Goal: Transaction & Acquisition: Purchase product/service

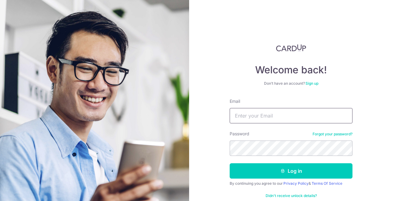
drag, startPoint x: 0, startPoint y: 0, endPoint x: 269, endPoint y: 112, distance: 291.1
click at [269, 112] on input "Email" at bounding box center [290, 115] width 123 height 15
type input "cherylsim7@gmail.com"
click at [173, 150] on img at bounding box center [94, 157] width 221 height 314
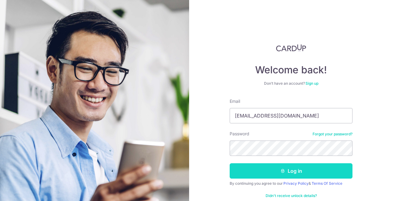
click at [255, 175] on button "Log in" at bounding box center [290, 170] width 123 height 15
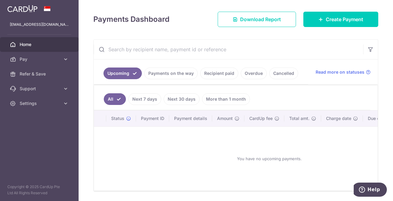
scroll to position [98, 0]
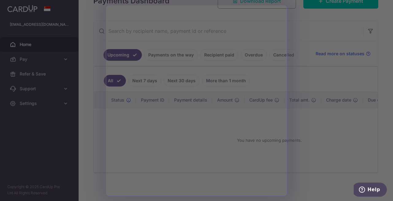
click at [322, 146] on div at bounding box center [198, 101] width 397 height 203
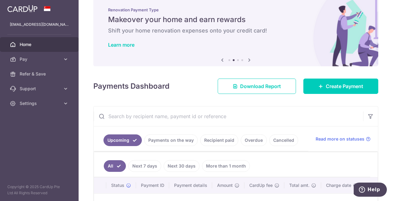
scroll to position [12, 0]
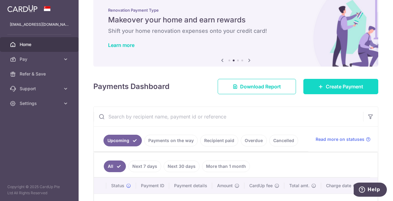
click at [330, 90] on link "Create Payment" at bounding box center [340, 86] width 75 height 15
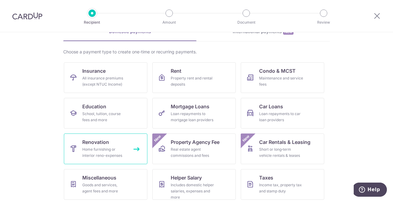
scroll to position [73, 0]
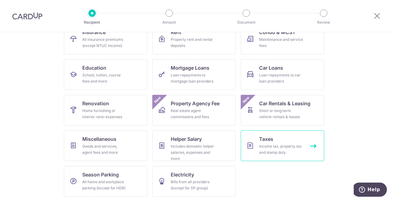
click at [271, 148] on div "Income tax, property tax and stamp duty" at bounding box center [281, 149] width 44 height 12
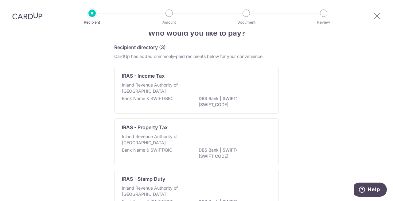
scroll to position [16, 0]
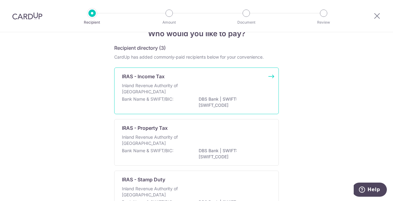
click at [131, 86] on p "Inland Revenue Authority of Singapore" at bounding box center [154, 88] width 65 height 12
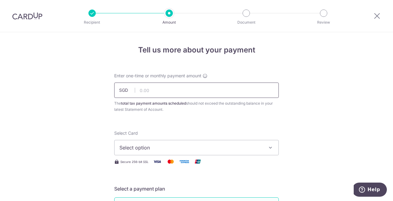
click at [173, 90] on input "text" at bounding box center [196, 89] width 164 height 15
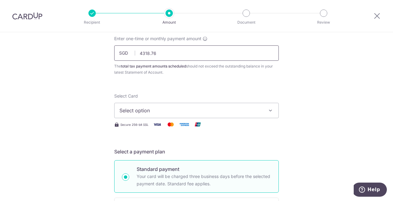
scroll to position [37, 0]
type input "4,318.76"
click at [191, 108] on span "Select option" at bounding box center [190, 109] width 143 height 7
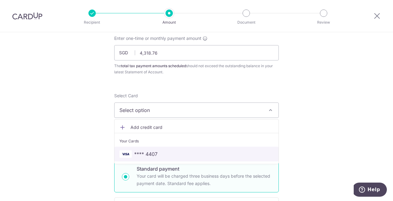
click at [149, 152] on span "**** 4407" at bounding box center [145, 153] width 23 height 7
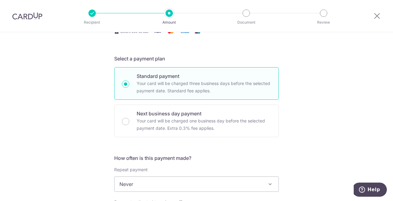
scroll to position [145, 0]
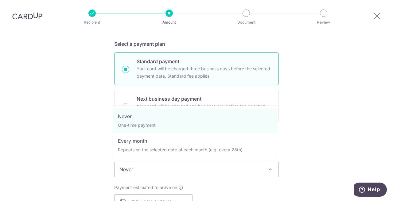
click at [183, 170] on span "Never" at bounding box center [196, 169] width 164 height 15
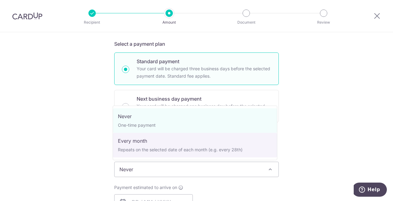
select select "3"
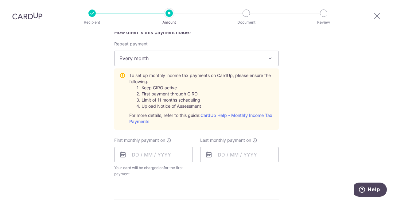
scroll to position [256, 0]
click at [139, 155] on input "text" at bounding box center [153, 154] width 79 height 15
click at [163, 151] on input "text" at bounding box center [153, 154] width 79 height 15
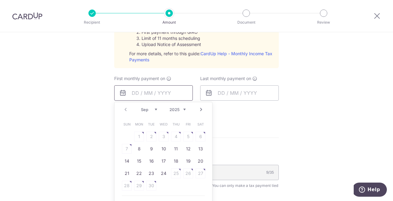
scroll to position [318, 0]
click at [135, 146] on link "8" at bounding box center [139, 148] width 10 height 10
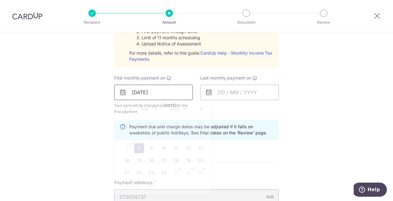
click at [165, 93] on input "08/09/2025" at bounding box center [153, 92] width 79 height 15
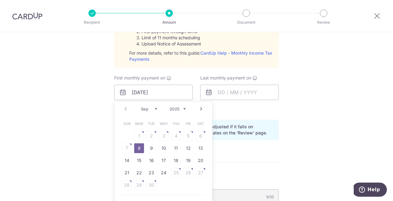
click at [197, 107] on link "Next" at bounding box center [200, 108] width 7 height 7
click at [147, 148] on link "7" at bounding box center [151, 148] width 10 height 10
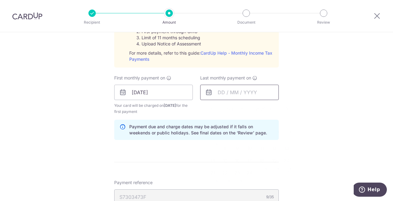
click at [242, 91] on input "text" at bounding box center [239, 92] width 79 height 15
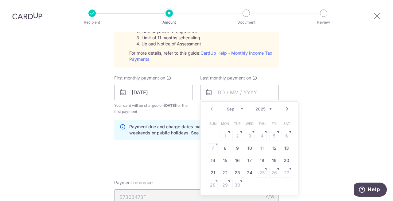
click at [266, 109] on select "2025 2026" at bounding box center [263, 108] width 16 height 5
click at [239, 109] on select "Jan Feb Mar Apr May Jun Jul Aug Sep Oct" at bounding box center [235, 108] width 16 height 5
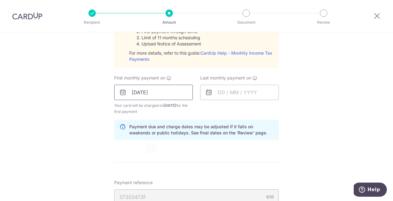
click at [158, 98] on input "07/10/2025" at bounding box center [153, 92] width 79 height 15
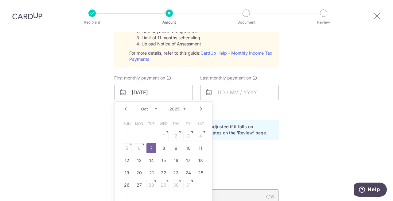
click at [137, 148] on table "Sun Mon Tue Wed Thu Fri Sat 1 2 3 4 5 6 7 8 9 10 11 12 13 14 15 16 17 18 19 20 …" at bounding box center [164, 154] width 86 height 74
click at [125, 107] on link "Prev" at bounding box center [125, 108] width 7 height 7
click at [136, 146] on link "8" at bounding box center [139, 148] width 10 height 10
type input "[DATE]"
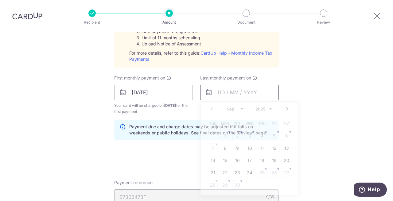
click at [226, 95] on input "text" at bounding box center [239, 92] width 79 height 15
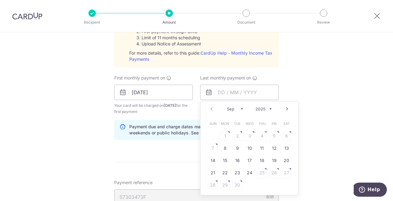
click at [285, 108] on link "Next" at bounding box center [286, 108] width 7 height 7
click at [284, 108] on link "Next" at bounding box center [286, 108] width 7 height 7
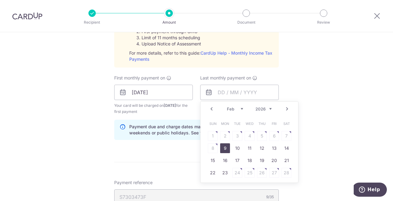
click at [224, 146] on link "9" at bounding box center [225, 148] width 10 height 10
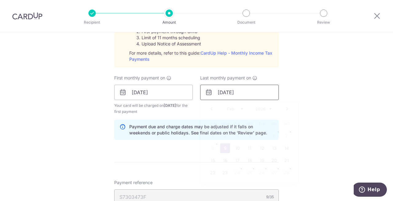
click at [241, 92] on input "09/02/2026" at bounding box center [239, 92] width 79 height 15
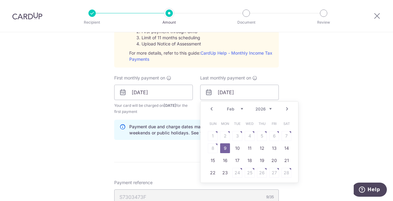
click at [285, 108] on link "Next" at bounding box center [286, 108] width 7 height 7
click at [223, 146] on link "9" at bounding box center [225, 148] width 10 height 10
type input "09/03/2026"
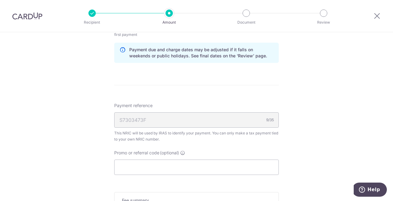
scroll to position [422, 0]
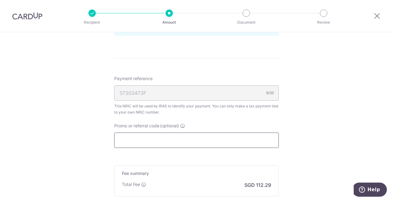
click at [171, 142] on input "Promo or referral code (optional)" at bounding box center [196, 139] width 164 height 15
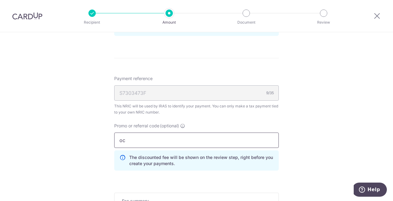
type input "o"
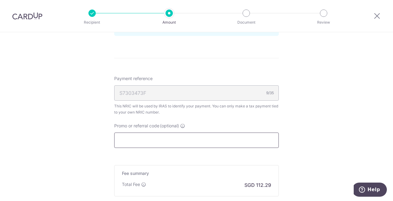
paste input "3NEWR4"
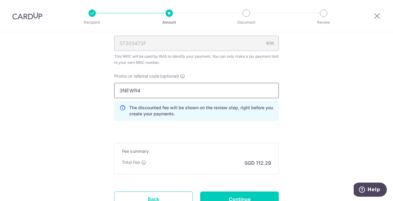
scroll to position [521, 0]
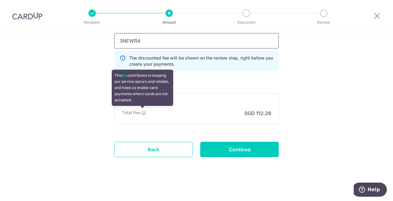
type input "3NEWR4"
click at [141, 111] on icon at bounding box center [143, 112] width 5 height 5
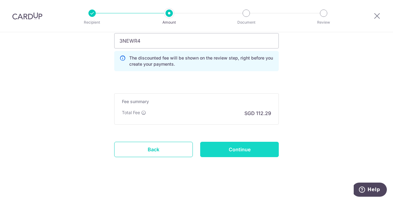
click at [247, 147] on input "Continue" at bounding box center [239, 149] width 79 height 15
type input "Create Schedule"
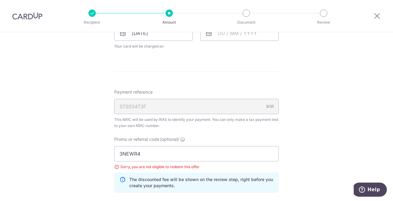
scroll to position [311, 0]
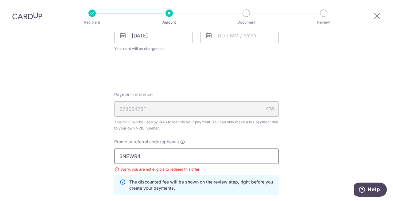
click at [180, 155] on input "3NEWR4" at bounding box center [196, 155] width 164 height 15
click at [237, 37] on input "text" at bounding box center [239, 35] width 79 height 15
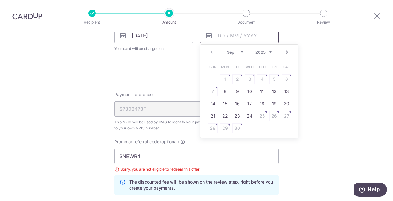
scroll to position [293, 0]
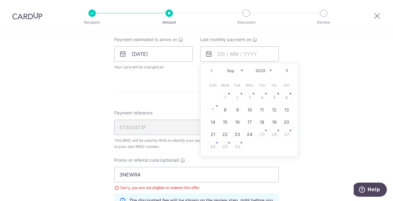
click at [241, 72] on select "Sep Oct Nov Dec" at bounding box center [235, 70] width 16 height 5
click at [332, 62] on div "Tell us more about your payment Enter one-time or monthly payment amount SGD 4,…" at bounding box center [196, 43] width 393 height 606
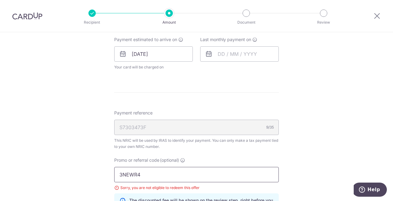
click at [162, 171] on input "3NEWR4" at bounding box center [196, 174] width 164 height 15
type input "3"
type input "ocbc18"
click button "Add Card" at bounding box center [0, 0] width 0 height 0
click at [231, 54] on input "text" at bounding box center [239, 53] width 79 height 15
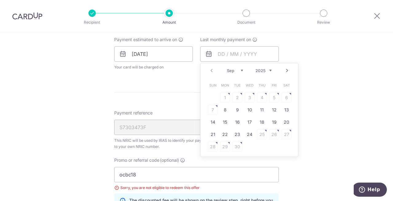
click at [271, 70] on div "Prev Next Sep Oct Nov [DATE] 2026" at bounding box center [249, 70] width 98 height 15
click at [269, 69] on select "2025 2026" at bounding box center [263, 70] width 16 height 5
click at [242, 71] on div "Jan Feb Mar Apr May Jun Jul Aug Sep Oct 2025 2026" at bounding box center [249, 70] width 45 height 5
click at [240, 70] on select "Jan Feb Mar Apr May Jun Jul Aug Sep Oct" at bounding box center [235, 70] width 16 height 5
click at [223, 109] on link "9" at bounding box center [225, 110] width 10 height 10
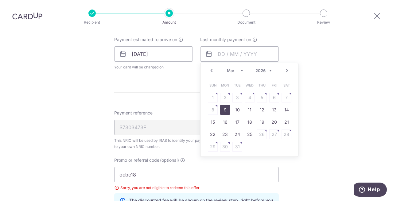
type input "09/03/2026"
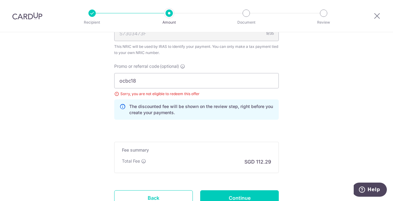
scroll to position [415, 0]
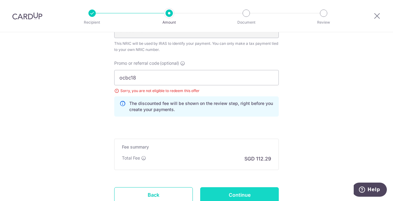
click at [231, 198] on input "Continue" at bounding box center [239, 194] width 79 height 15
type input "Update Schedule"
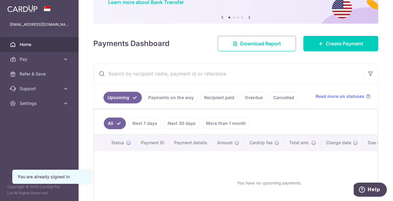
scroll to position [86, 0]
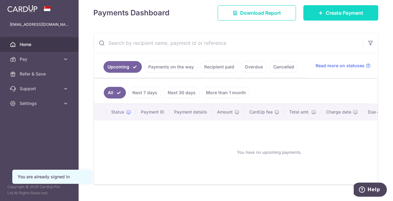
click at [325, 13] on span "Create Payment" at bounding box center [343, 12] width 37 height 7
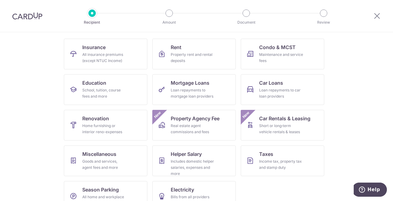
scroll to position [73, 0]
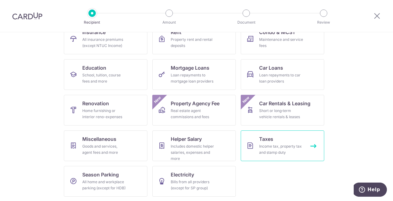
click at [256, 144] on link "Taxes Income tax, property tax and stamp duty" at bounding box center [281, 145] width 83 height 31
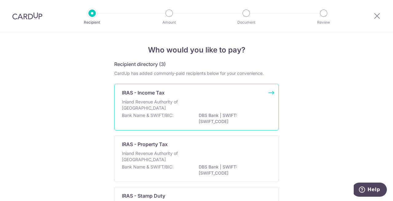
click at [169, 111] on div "Inland Revenue Authority of [GEOGRAPHIC_DATA]" at bounding box center [196, 105] width 149 height 13
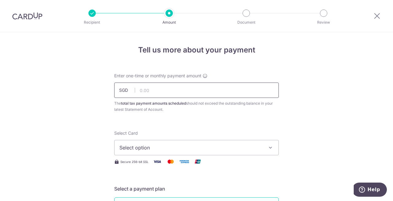
click at [166, 91] on input "text" at bounding box center [196, 89] width 164 height 15
type input "4,318.76"
click at [151, 146] on span "Select option" at bounding box center [190, 147] width 143 height 7
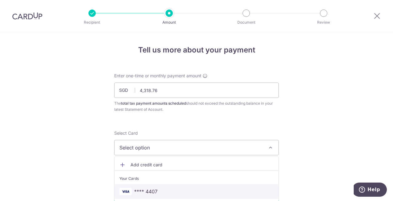
click at [142, 192] on span "**** 4407" at bounding box center [145, 191] width 23 height 7
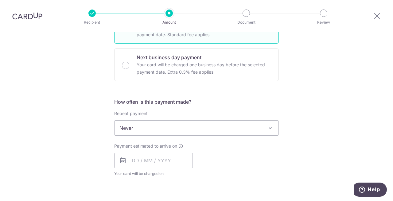
scroll to position [189, 0]
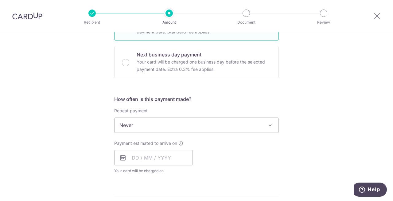
click at [152, 126] on span "Never" at bounding box center [196, 125] width 164 height 15
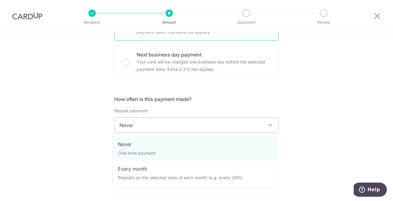
click at [147, 116] on div "Repeat payment Never Every month Never To set up monthly income tax payments on…" at bounding box center [196, 120] width 164 height 25
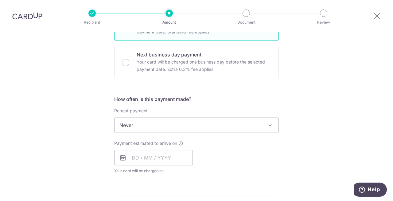
click at [147, 116] on div "Repeat payment Never Every month Never To set up monthly income tax payments on…" at bounding box center [196, 120] width 164 height 25
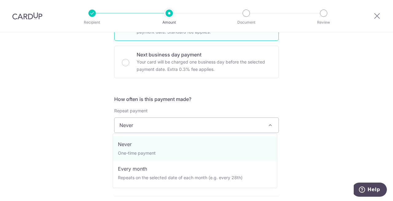
click at [147, 126] on span "Never" at bounding box center [196, 125] width 164 height 15
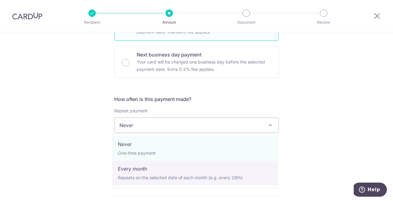
select select "3"
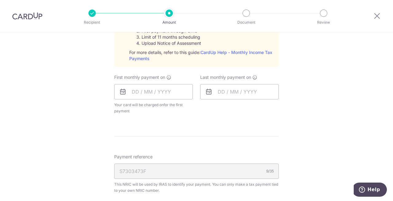
scroll to position [319, 0]
click at [144, 91] on input "text" at bounding box center [153, 90] width 79 height 15
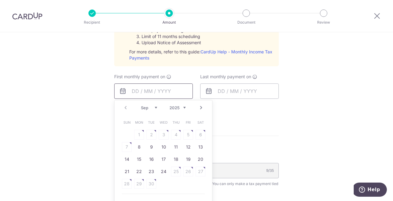
click at [140, 90] on input "text" at bounding box center [153, 90] width 79 height 15
click at [137, 145] on link "8" at bounding box center [139, 147] width 10 height 10
type input "08/09/2025"
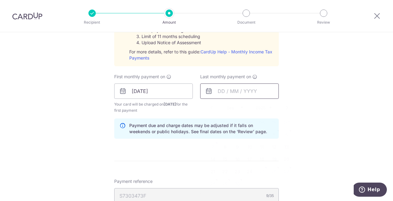
click at [230, 94] on input "text" at bounding box center [239, 90] width 79 height 15
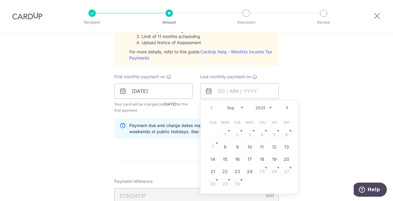
click at [269, 106] on select "2025 2026" at bounding box center [263, 107] width 16 height 5
click at [209, 106] on link "Prev" at bounding box center [211, 107] width 7 height 7
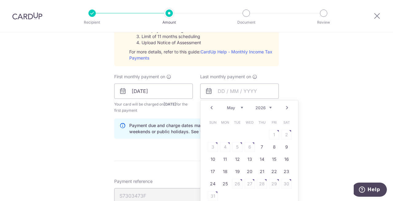
click at [209, 106] on link "Prev" at bounding box center [211, 107] width 7 height 7
click at [221, 147] on link "9" at bounding box center [225, 147] width 10 height 10
type input "09/03/2026"
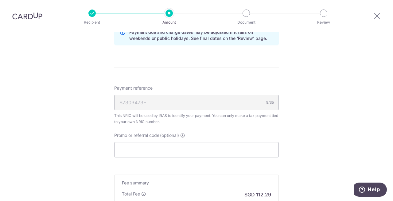
scroll to position [413, 0]
click at [200, 152] on input "Promo or referral code (optional)" at bounding box center [196, 149] width 164 height 15
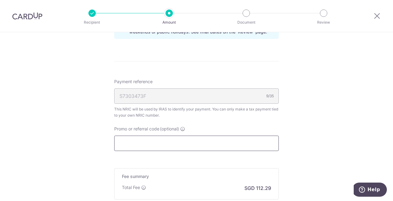
scroll to position [424, 0]
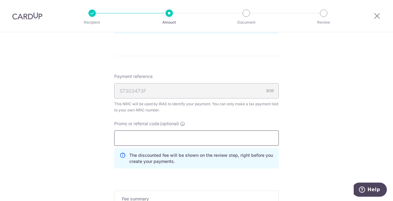
click at [161, 133] on input "Promo or referral code (optional)" at bounding box center [196, 137] width 164 height 15
paste input "3NEWR4"
type input "3NEWR4"
click button "Add Card" at bounding box center [0, 0] width 0 height 0
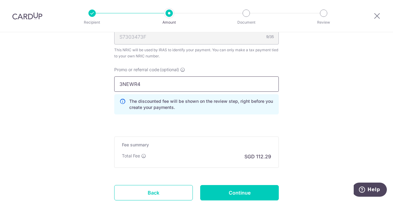
scroll to position [492, 0]
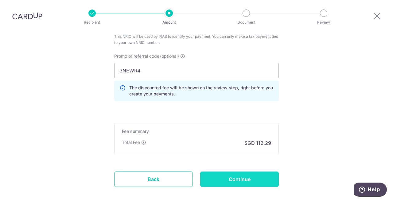
click at [243, 180] on input "Continue" at bounding box center [239, 178] width 79 height 15
type input "Create Schedule"
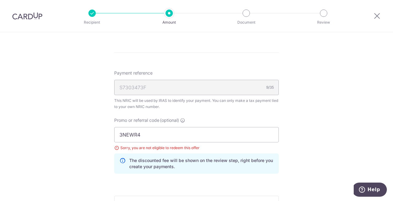
scroll to position [333, 0]
click at [142, 136] on input "3NEWR4" at bounding box center [196, 133] width 164 height 15
type input "3"
type input "ocbc18"
click button "Add Card" at bounding box center [0, 0] width 0 height 0
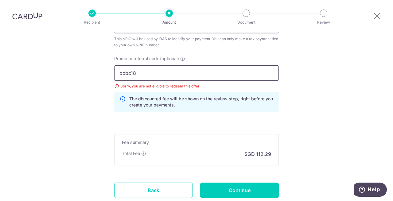
scroll to position [395, 0]
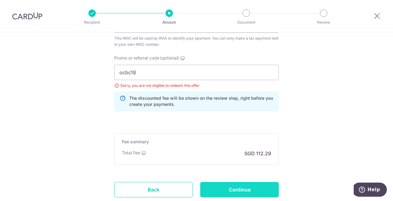
click at [240, 190] on input "Continue" at bounding box center [239, 189] width 79 height 15
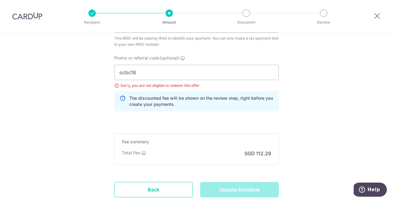
type input "Update Schedule"
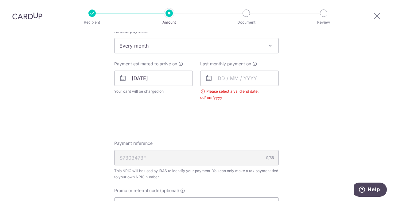
scroll to position [253, 0]
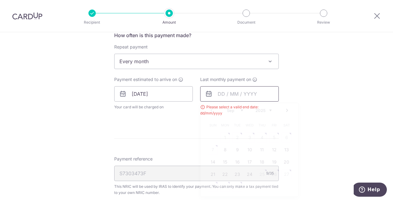
click at [254, 91] on input "text" at bounding box center [239, 93] width 79 height 15
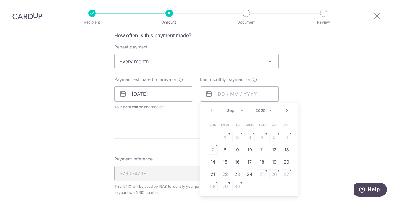
click at [269, 109] on select "2025 2026" at bounding box center [263, 110] width 16 height 5
click at [240, 109] on select "Jan Feb Mar Apr May Jun Jul Aug Sep Oct" at bounding box center [235, 110] width 16 height 5
click at [224, 149] on link "9" at bounding box center [225, 150] width 10 height 10
type input "09/03/2026"
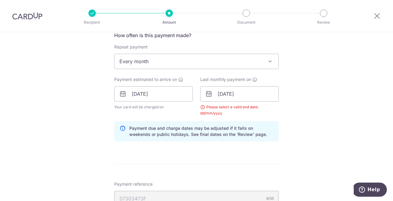
click at [318, 123] on div "Tell us more about your payment Enter one-time or monthly payment amount SGD 4,…" at bounding box center [196, 80] width 393 height 601
click at [256, 93] on input "09/03/2026" at bounding box center [239, 93] width 79 height 15
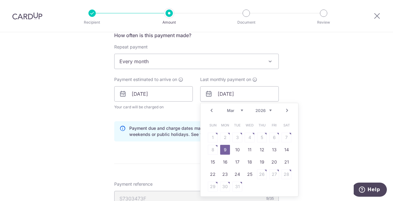
click at [222, 149] on link "9" at bounding box center [225, 150] width 10 height 10
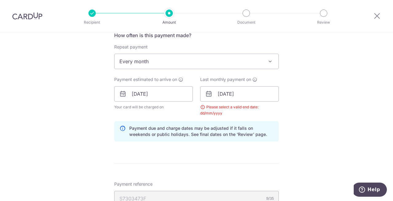
click at [283, 110] on div "Tell us more about your payment Enter one-time or monthly payment amount SGD 4,…" at bounding box center [196, 80] width 393 height 601
click at [201, 105] on div "Please select a valid end date: dd/mm/yyyy" at bounding box center [239, 110] width 79 height 12
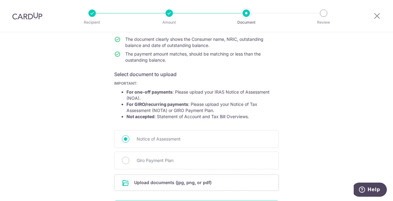
scroll to position [111, 0]
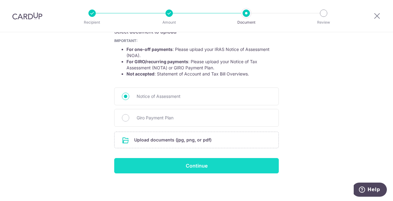
click at [193, 165] on input "Continue" at bounding box center [196, 165] width 164 height 15
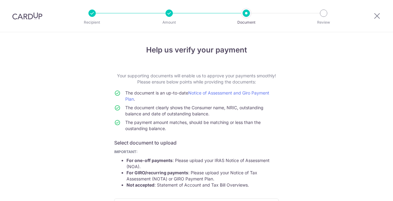
scroll to position [120, 0]
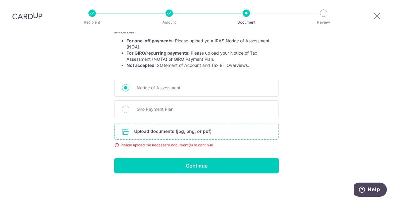
click at [171, 130] on input "file" at bounding box center [196, 131] width 164 height 16
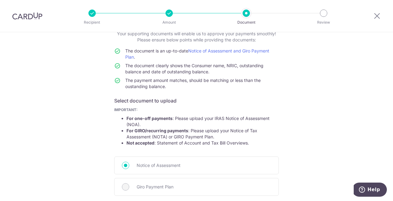
scroll to position [156, 0]
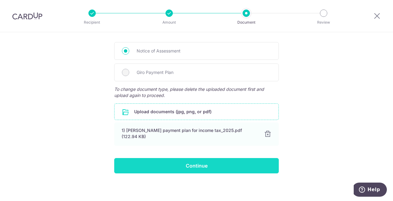
click at [189, 163] on input "Continue" at bounding box center [196, 165] width 164 height 15
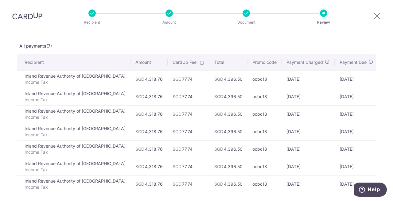
scroll to position [128, 0]
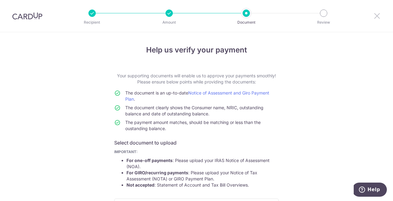
click at [378, 15] on icon at bounding box center [376, 16] width 7 height 8
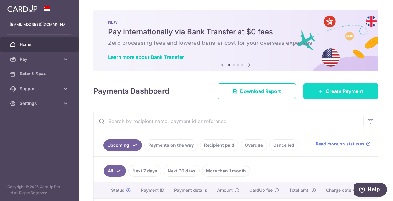
click at [334, 88] on span "Create Payment" at bounding box center [343, 90] width 37 height 7
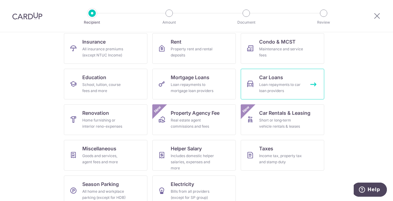
scroll to position [72, 0]
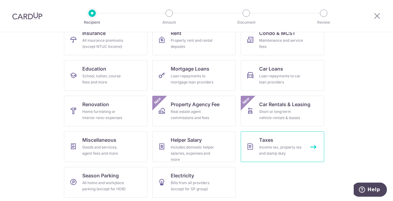
click at [269, 139] on span "Taxes" at bounding box center [266, 139] width 14 height 7
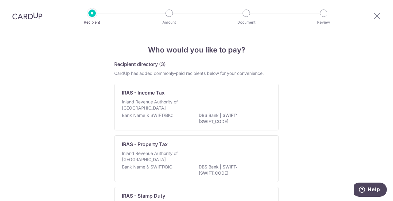
click at [156, 109] on p "Inland Revenue Authority of [GEOGRAPHIC_DATA]" at bounding box center [154, 105] width 65 height 12
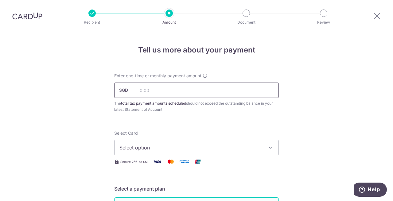
click at [159, 87] on input "text" at bounding box center [196, 89] width 164 height 15
type input "4,318.76"
click at [148, 152] on button "Select option" at bounding box center [196, 147] width 164 height 15
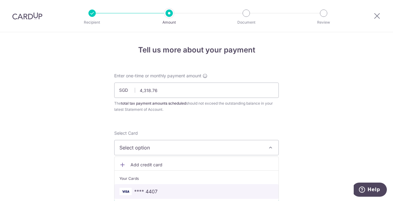
click at [144, 194] on span "**** 4407" at bounding box center [145, 191] width 23 height 7
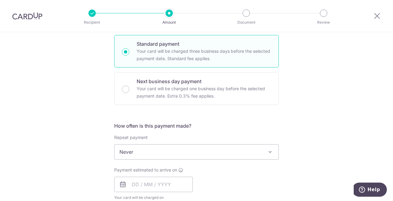
scroll to position [163, 0]
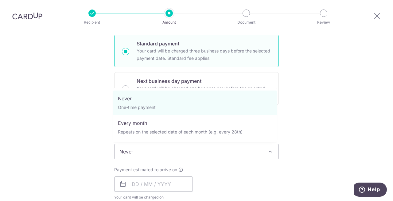
click at [139, 151] on span "Never" at bounding box center [196, 151] width 164 height 15
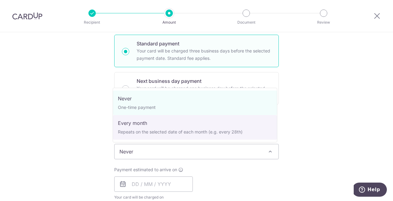
select select "3"
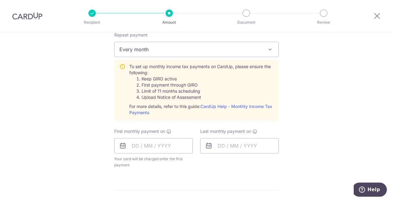
scroll to position [265, 0]
click at [156, 150] on input "text" at bounding box center [153, 145] width 79 height 15
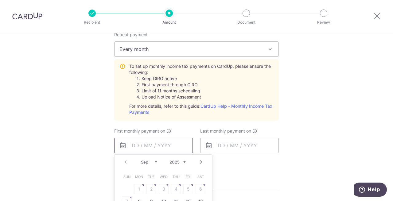
click at [137, 143] on input "text" at bounding box center [153, 145] width 79 height 15
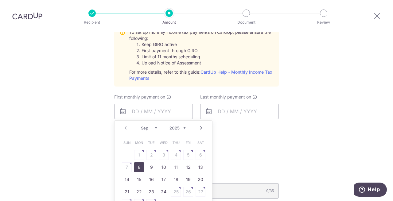
click at [138, 167] on link "8" at bounding box center [139, 167] width 10 height 10
type input "08/09/2025"
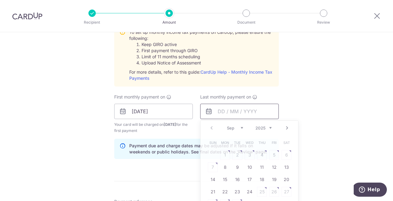
click at [230, 109] on input "text" at bounding box center [239, 111] width 79 height 15
click at [239, 127] on select "Sep Oct Nov Dec" at bounding box center [235, 127] width 16 height 5
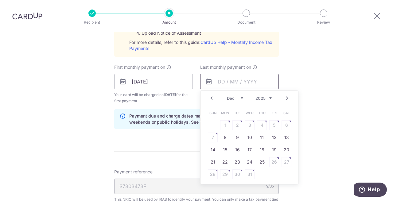
scroll to position [331, 0]
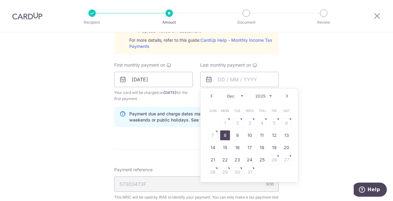
click at [223, 133] on link "8" at bounding box center [225, 135] width 10 height 10
type input "[DATE]"
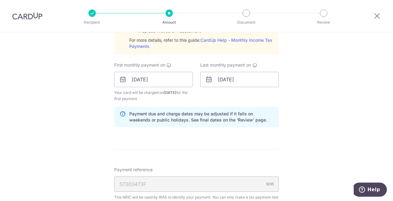
click at [166, 134] on form "Enter one-time or monthly payment amount SGD 4,318.76 4318.76 The total tax pay…" at bounding box center [196, 39] width 164 height 595
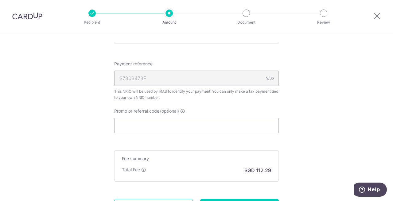
scroll to position [437, 0]
click at [166, 124] on input "Promo or referral code (optional)" at bounding box center [196, 124] width 164 height 15
paste input "VTAX25R"
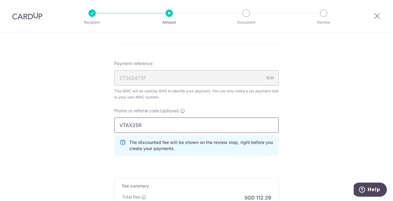
type input "VTAX25R"
click button "Add Card" at bounding box center [0, 0] width 0 height 0
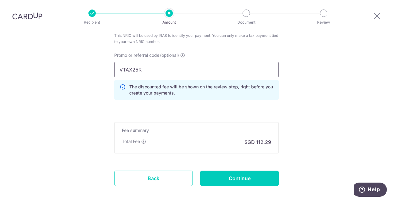
scroll to position [494, 0]
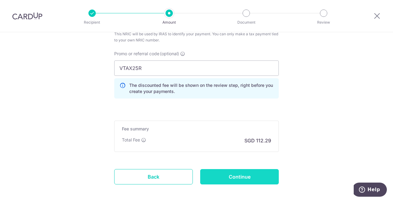
click at [240, 182] on input "Continue" at bounding box center [239, 176] width 79 height 15
type input "Create Schedule"
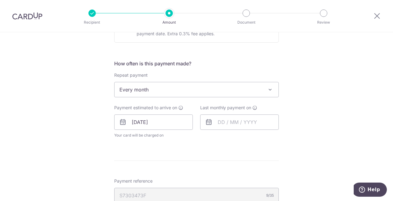
scroll to position [222, 0]
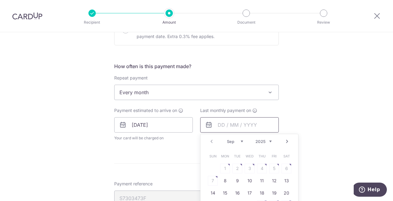
click at [230, 124] on input "text" at bounding box center [239, 124] width 79 height 15
click at [239, 142] on select "Sep Oct Nov Dec" at bounding box center [235, 141] width 16 height 5
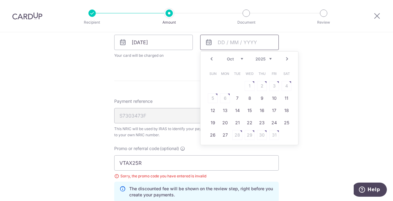
scroll to position [305, 0]
click at [239, 58] on select "Sep Oct Nov Dec" at bounding box center [235, 58] width 16 height 5
click at [224, 97] on link "8" at bounding box center [225, 98] width 10 height 10
type input "08/12/2025"
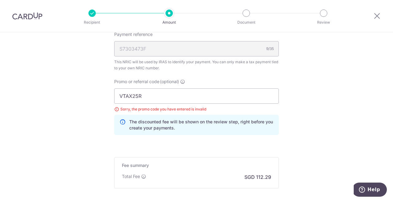
scroll to position [397, 0]
click at [116, 107] on div "Sorry, the promo code you have entered is invalid" at bounding box center [196, 109] width 164 height 6
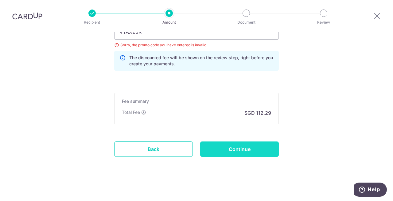
click at [240, 151] on input "Continue" at bounding box center [239, 148] width 79 height 15
type input "Update Schedule"
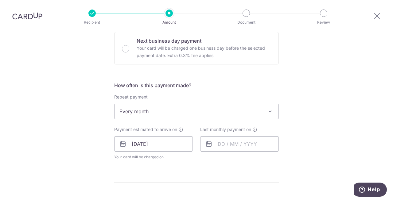
scroll to position [204, 0]
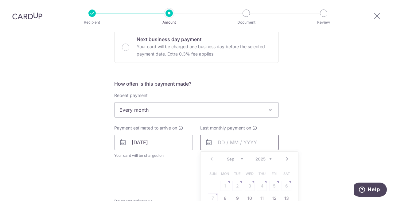
click at [229, 138] on input "text" at bounding box center [239, 142] width 79 height 15
click at [240, 159] on select "Sep Oct Nov Dec" at bounding box center [235, 158] width 16 height 5
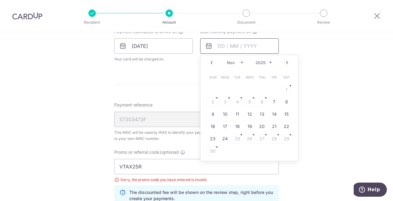
scroll to position [304, 0]
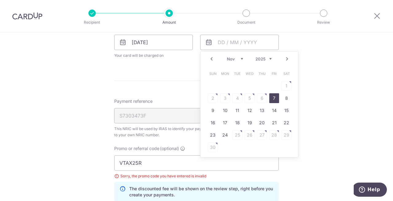
click at [274, 95] on link "7" at bounding box center [274, 98] width 10 height 10
type input "[DATE]"
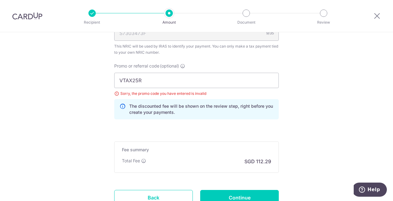
scroll to position [460, 0]
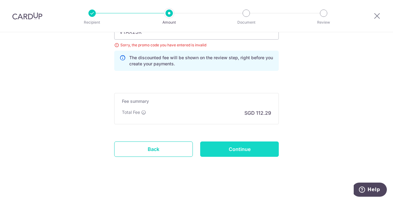
click at [226, 149] on input "Continue" at bounding box center [239, 148] width 79 height 15
type input "Update Schedule"
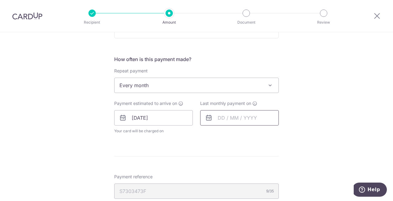
scroll to position [228, 0]
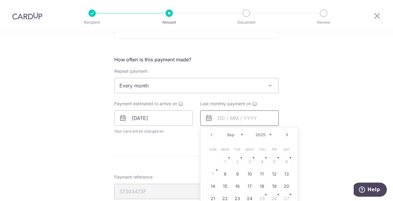
click at [218, 116] on input "text" at bounding box center [239, 117] width 79 height 15
click at [223, 174] on link "8" at bounding box center [225, 174] width 10 height 10
type input "[DATE]"
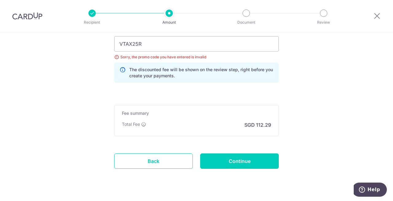
scroll to position [451, 0]
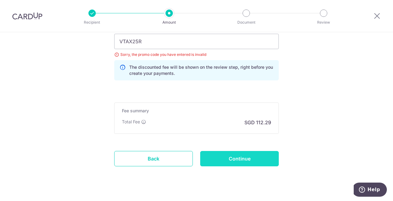
click at [242, 153] on input "Continue" at bounding box center [239, 158] width 79 height 15
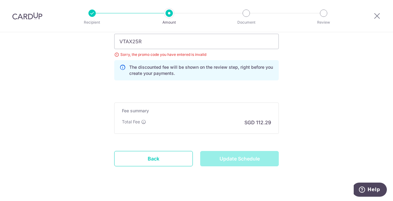
type input "Update Schedule"
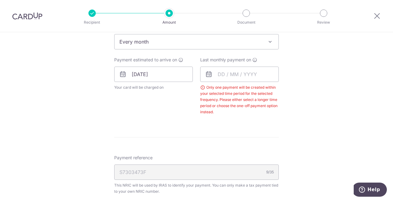
scroll to position [271, 0]
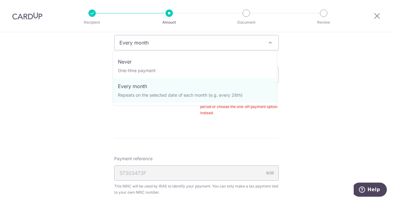
click at [175, 45] on span "Every month" at bounding box center [196, 42] width 164 height 15
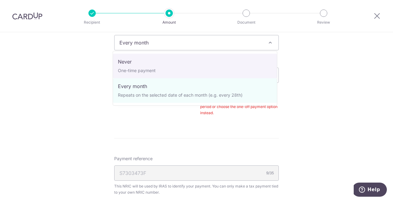
select select "1"
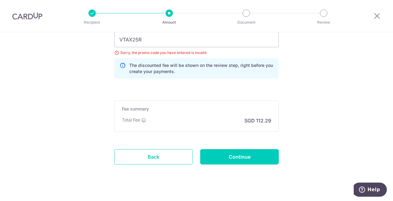
scroll to position [460, 0]
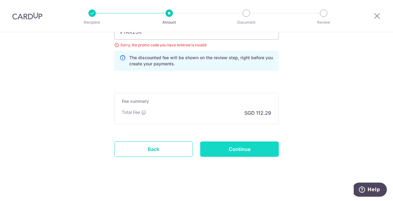
click at [230, 151] on input "Continue" at bounding box center [239, 148] width 79 height 15
type input "Update Schedule"
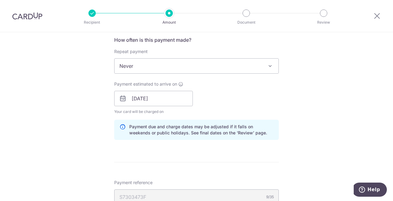
scroll to position [248, 0]
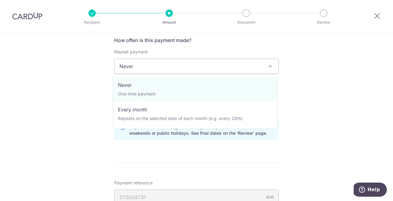
click at [184, 71] on span "Never" at bounding box center [196, 66] width 164 height 15
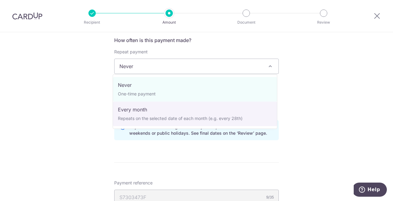
select select "3"
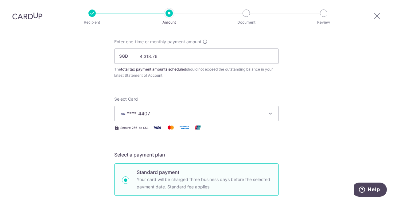
scroll to position [27, 0]
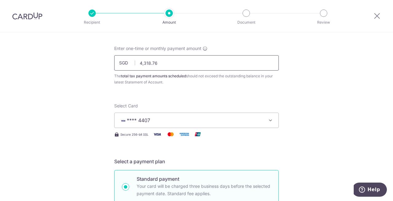
click at [142, 61] on input "4,318.76" at bounding box center [196, 62] width 164 height 15
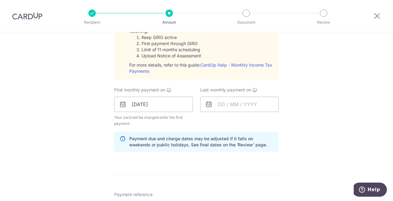
scroll to position [306, 0]
click at [221, 101] on input "text" at bounding box center [239, 103] width 79 height 15
type input "4,318.76"
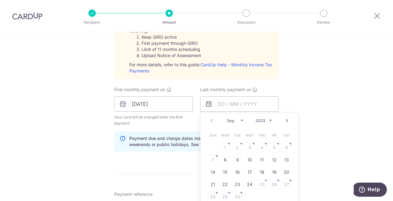
click at [238, 119] on select "Sep Oct Nov Dec" at bounding box center [235, 120] width 16 height 5
click at [235, 159] on link "7" at bounding box center [237, 160] width 10 height 10
type input "07/10/2025"
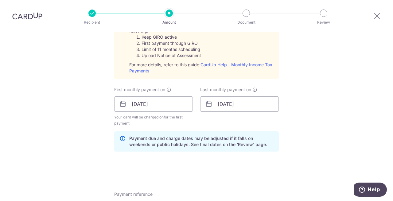
click at [96, 143] on div "Tell us more about your payment Enter one-time or monthly payment amount SGD 4,…" at bounding box center [196, 76] width 393 height 701
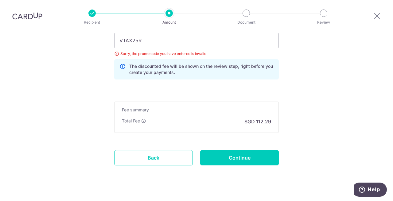
scroll to position [522, 0]
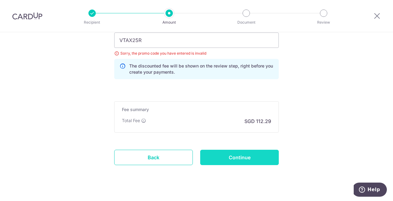
click at [247, 155] on input "Continue" at bounding box center [239, 157] width 79 height 15
type input "Update Schedule"
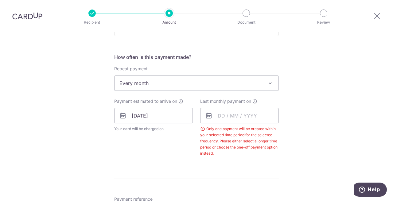
scroll to position [231, 0]
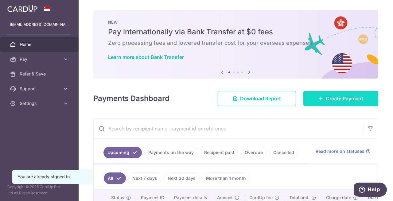
click at [331, 100] on span "Create Payment" at bounding box center [343, 98] width 37 height 7
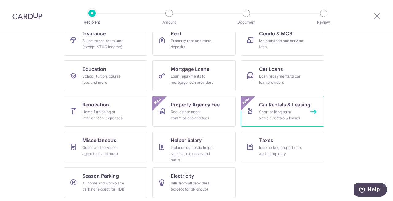
scroll to position [73, 0]
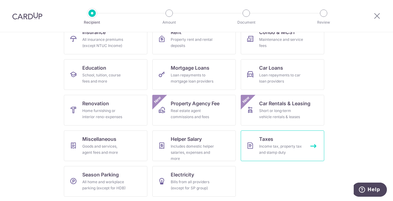
click at [261, 143] on div "Income tax, property tax and stamp duty" at bounding box center [281, 149] width 44 height 12
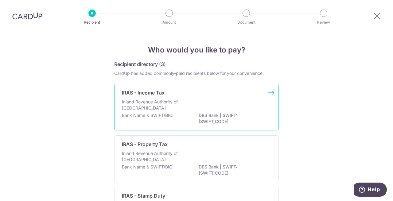
click at [151, 103] on p "Inland Revenue Authority of Singapore" at bounding box center [154, 105] width 65 height 12
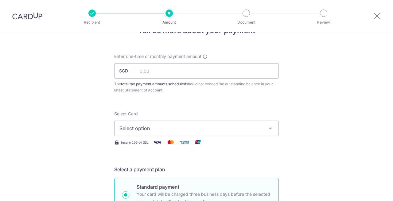
scroll to position [20, 0]
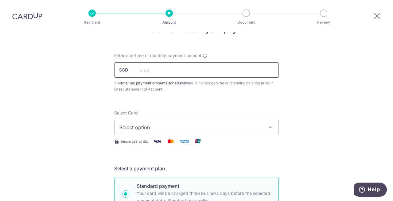
click at [159, 77] on input "text" at bounding box center [196, 69] width 164 height 15
type input "4,318.76"
click at [137, 133] on button "Select option" at bounding box center [196, 127] width 164 height 15
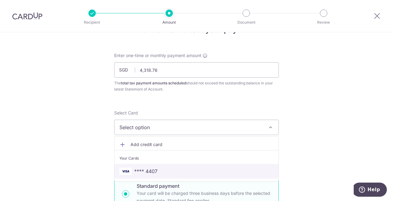
click at [129, 175] on link "**** 4407" at bounding box center [196, 171] width 164 height 15
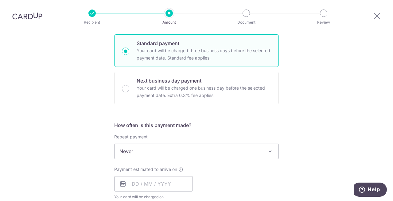
scroll to position [164, 0]
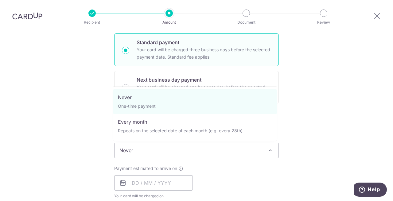
click at [134, 157] on span "Never" at bounding box center [196, 150] width 164 height 15
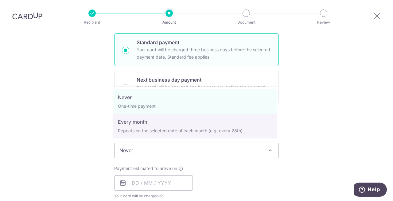
select select "3"
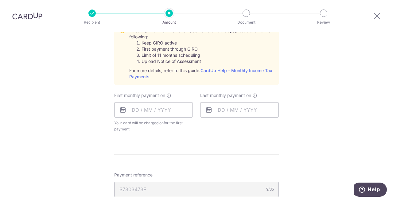
scroll to position [302, 0]
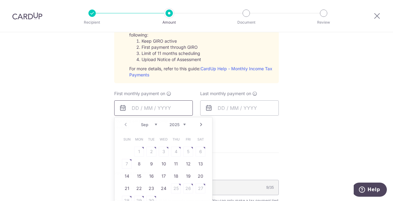
click at [163, 109] on input "text" at bounding box center [153, 107] width 79 height 15
click at [136, 164] on link "8" at bounding box center [139, 164] width 10 height 10
type input "[DATE]"
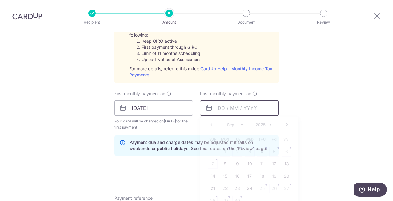
click at [229, 107] on input "text" at bounding box center [239, 107] width 79 height 15
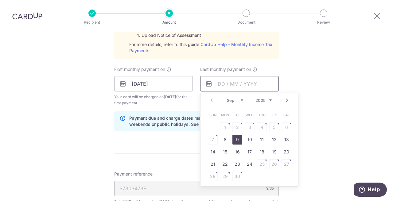
scroll to position [329, 0]
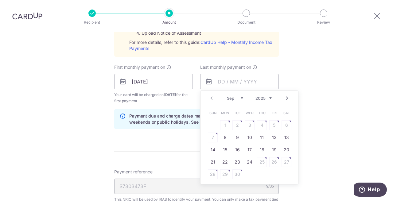
click at [239, 97] on select "Sep Oct Nov Dec" at bounding box center [235, 98] width 16 height 5
click at [223, 138] on link "8" at bounding box center [225, 137] width 10 height 10
type input "08/12/2025"
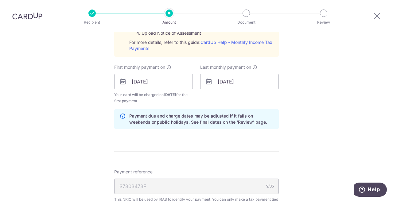
click at [219, 127] on div "Payment due and charge dates may be adjusted if it falls on weekends or public …" at bounding box center [196, 119] width 164 height 20
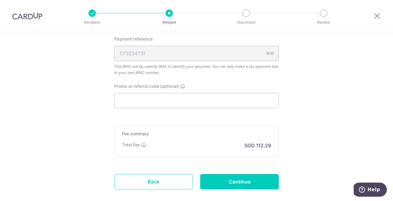
scroll to position [462, 0]
click at [215, 101] on input "Promo or referral code (optional)" at bounding box center [196, 100] width 164 height 15
paste input "VTAX25R"
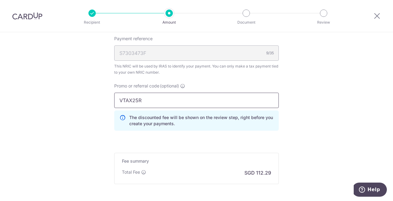
type input "VTAX25R"
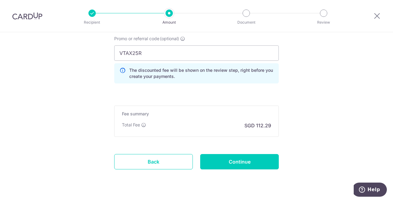
scroll to position [516, 0]
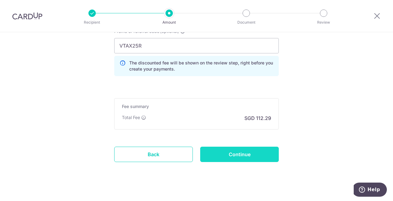
click at [246, 153] on input "Continue" at bounding box center [239, 154] width 79 height 15
type input "Create Schedule"
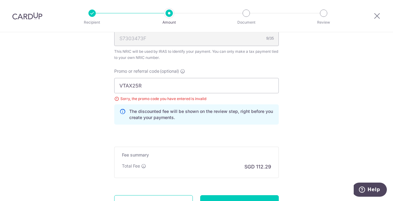
scroll to position [381, 0]
click at [172, 82] on input "VTAX25R" at bounding box center [196, 86] width 164 height 15
type input "V"
type input "ocbc155"
click at [211, 197] on input "Continue" at bounding box center [239, 203] width 79 height 15
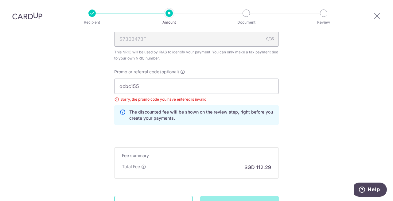
type input "Update Schedule"
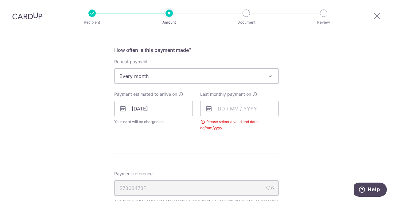
scroll to position [227, 0]
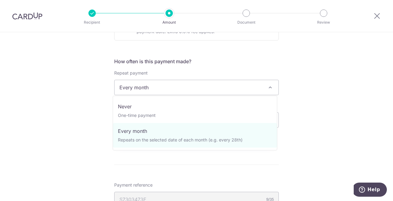
click at [176, 89] on span "Every month" at bounding box center [196, 87] width 164 height 15
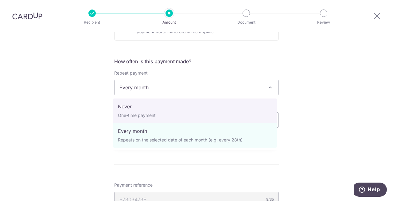
select select "1"
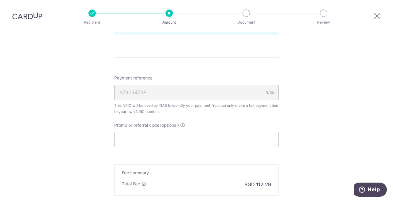
scroll to position [353, 0]
click at [157, 140] on input "Promo or referral code (optional)" at bounding box center [196, 139] width 164 height 15
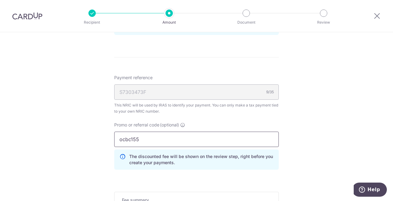
type input "ocbc155"
click button "Add Card" at bounding box center [0, 0] width 0 height 0
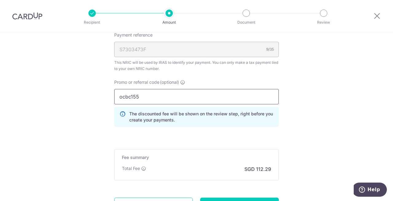
scroll to position [427, 0]
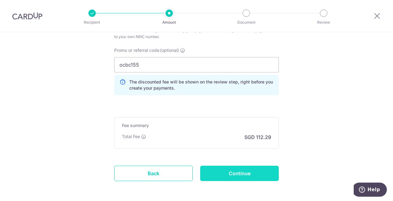
click at [239, 171] on input "Continue" at bounding box center [239, 173] width 79 height 15
type input "Update Schedule"
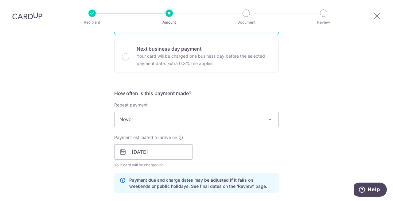
scroll to position [194, 0]
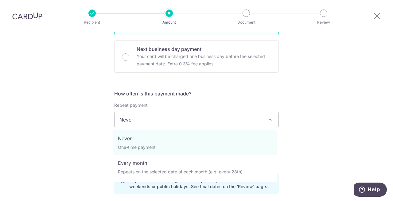
click at [233, 118] on span "Never" at bounding box center [196, 119] width 164 height 15
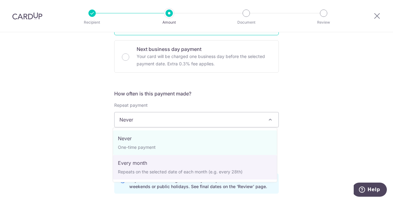
select select "3"
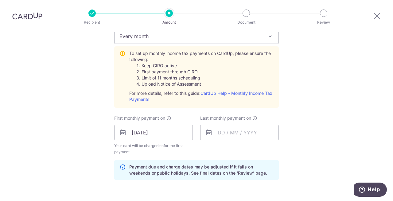
scroll to position [291, 0]
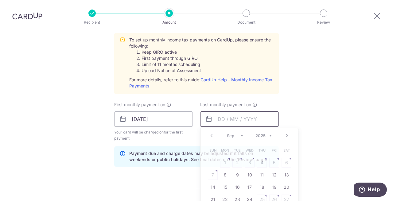
click at [211, 122] on input "text" at bounding box center [239, 118] width 79 height 15
click at [267, 134] on select "2025 2026" at bounding box center [263, 135] width 16 height 5
click at [229, 133] on select "Jan Feb Mar Apr May Jun Jul Aug Sep Oct" at bounding box center [235, 135] width 16 height 5
click at [287, 98] on div "Tell us more about your payment Enter one-time or monthly payment amount SGD 4,…" at bounding box center [196, 91] width 393 height 701
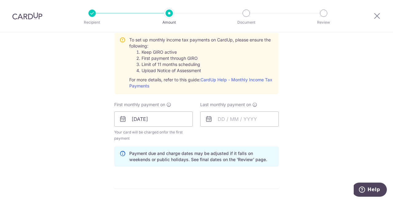
scroll to position [293, 0]
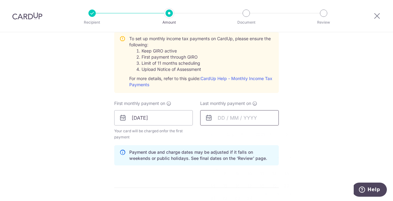
click at [220, 117] on input "text" at bounding box center [239, 117] width 79 height 15
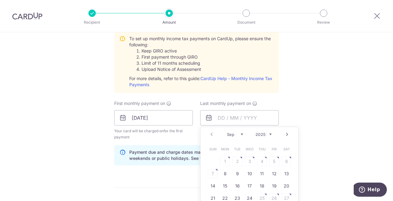
click at [241, 133] on div "Sep Oct Nov Dec 2025 2026" at bounding box center [249, 134] width 45 height 5
click at [239, 133] on select "Sep Oct Nov Dec" at bounding box center [235, 134] width 16 height 5
click at [259, 132] on select "2025 2026" at bounding box center [263, 134] width 16 height 5
click at [229, 135] on select "Jan Feb Mar Apr May Jun Jul Aug Sep Oct" at bounding box center [235, 134] width 16 height 5
click at [220, 173] on link "9" at bounding box center [225, 174] width 10 height 10
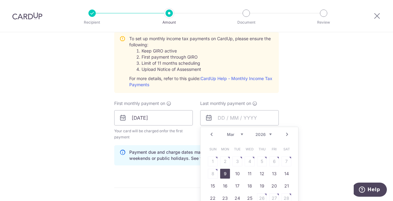
type input "09/03/2026"
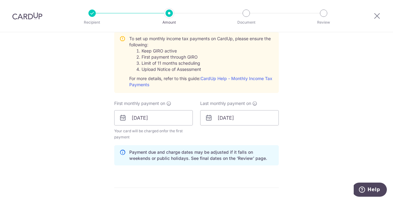
drag, startPoint x: 292, startPoint y: 103, endPoint x: 277, endPoint y: 96, distance: 17.2
click at [277, 96] on div "How often is this payment made? Repeat payment Never Every month Every month To…" at bounding box center [196, 81] width 164 height 178
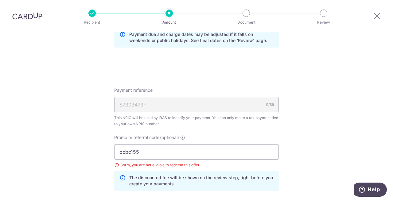
scroll to position [411, 0]
click at [174, 148] on input "ocbc155" at bounding box center [196, 151] width 164 height 15
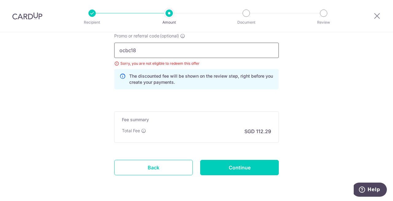
scroll to position [516, 0]
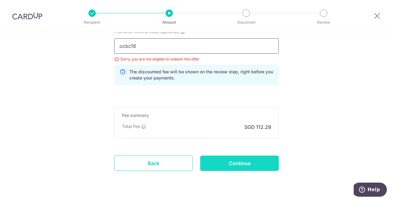
type input "ocbc18"
click at [228, 166] on input "Continue" at bounding box center [239, 162] width 79 height 15
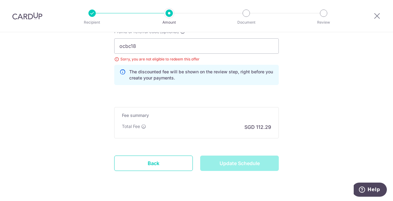
type input "Update Schedule"
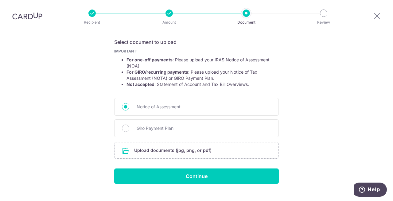
scroll to position [111, 0]
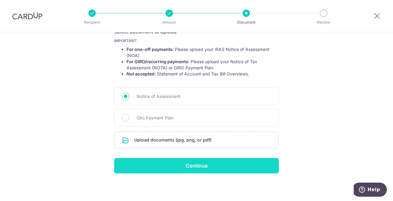
click at [186, 170] on input "Continue" at bounding box center [196, 165] width 164 height 15
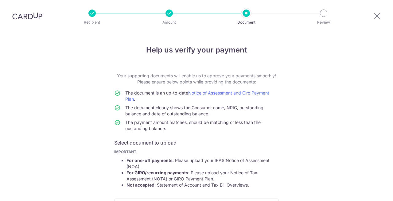
scroll to position [120, 0]
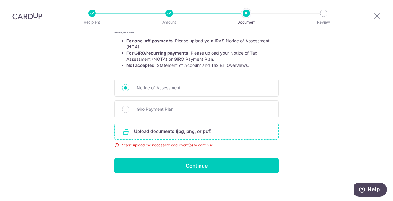
click at [141, 131] on input "file" at bounding box center [196, 131] width 164 height 16
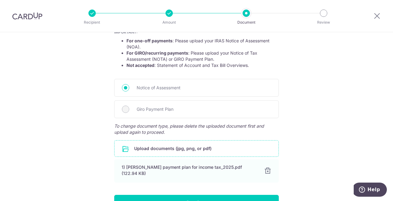
scroll to position [156, 0]
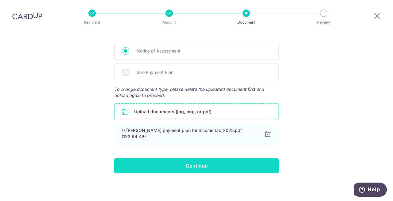
click at [190, 168] on input "Continue" at bounding box center [196, 165] width 164 height 15
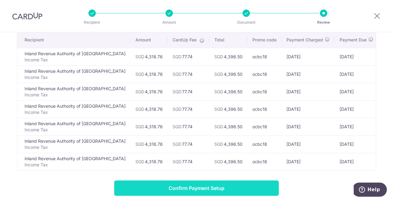
click at [201, 193] on input "Confirm Payment Setup" at bounding box center [196, 187] width 164 height 15
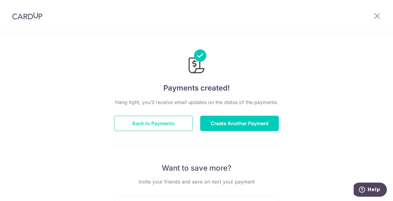
click at [159, 123] on button "Back to Payments" at bounding box center [153, 123] width 79 height 15
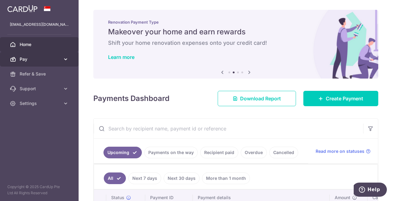
click at [27, 62] on span "Pay" at bounding box center [40, 59] width 40 height 6
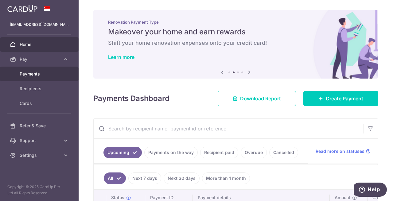
click at [33, 72] on span "Payments" at bounding box center [40, 74] width 40 height 6
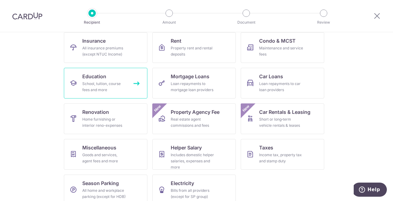
scroll to position [73, 0]
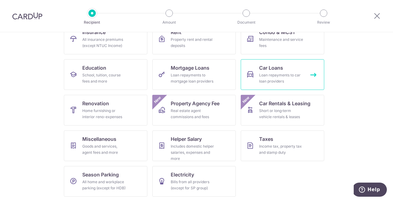
click at [277, 78] on div "Loan repayments to car loan providers" at bounding box center [281, 78] width 44 height 12
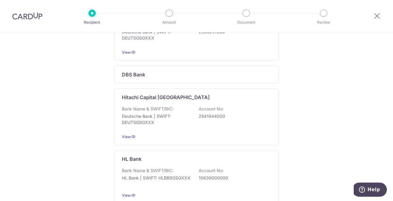
scroll to position [138, 0]
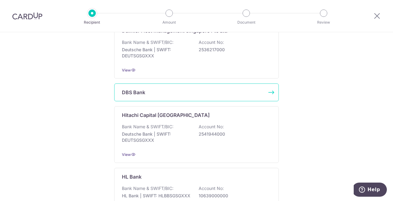
click at [248, 91] on div "DBS Bank" at bounding box center [193, 92] width 142 height 7
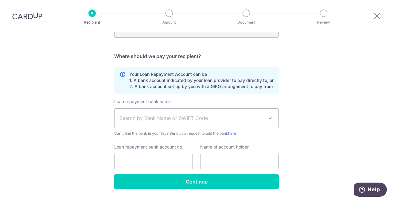
scroll to position [151, 0]
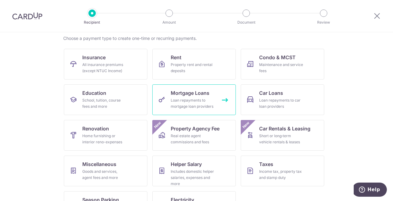
scroll to position [73, 0]
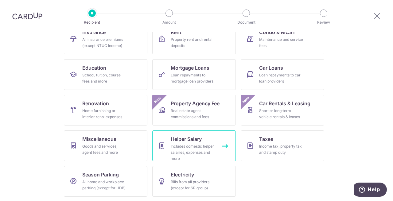
click at [188, 145] on div "Includes domestic helper salaries, expenses and more" at bounding box center [193, 152] width 44 height 18
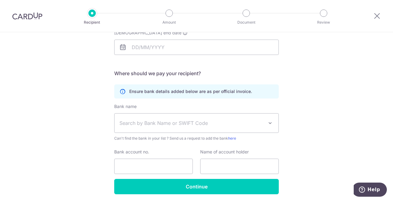
scroll to position [123, 0]
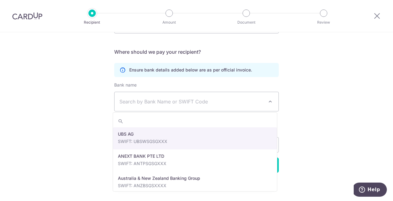
click at [231, 102] on span "Search by Bank Name or SWIFT Code" at bounding box center [191, 101] width 144 height 7
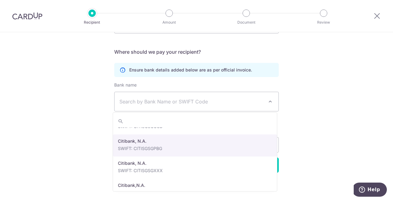
scroll to position [376, 0]
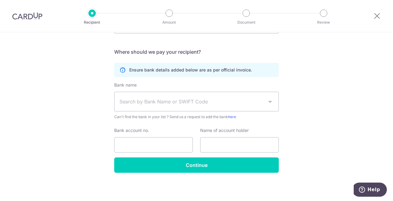
click at [330, 106] on div "Who would you like to pay? Your recipient does not need a CardUp account to rec…" at bounding box center [196, 56] width 393 height 292
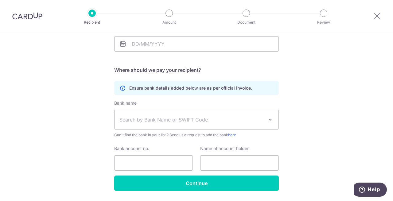
scroll to position [123, 0]
